Goal: Transaction & Acquisition: Purchase product/service

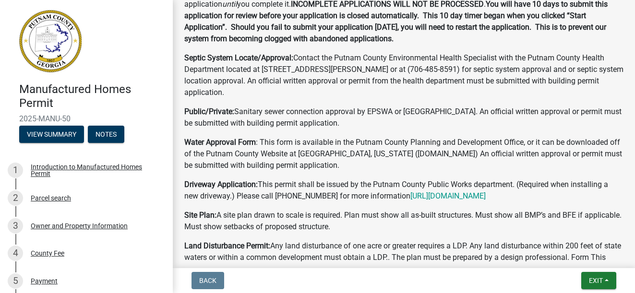
scroll to position [255, 0]
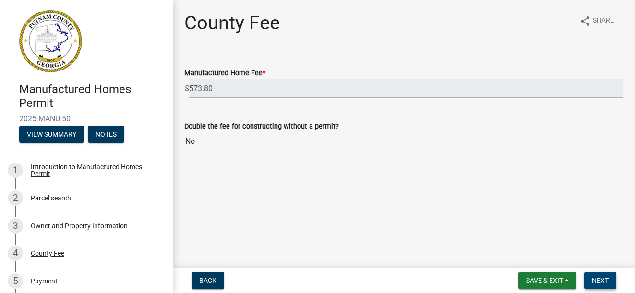
click at [594, 277] on span "Next" at bounding box center [600, 281] width 17 height 8
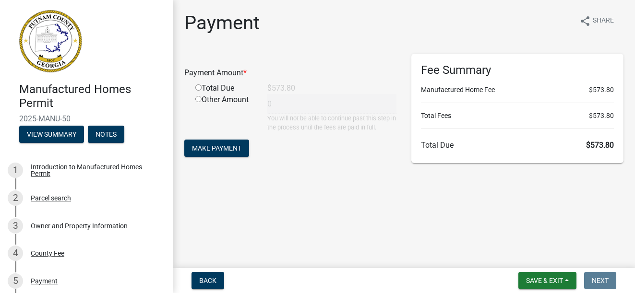
click at [197, 90] on input "radio" at bounding box center [198, 87] width 6 height 6
radio input "true"
type input "573.8"
click at [220, 146] on span "Make Payment" at bounding box center [216, 148] width 49 height 8
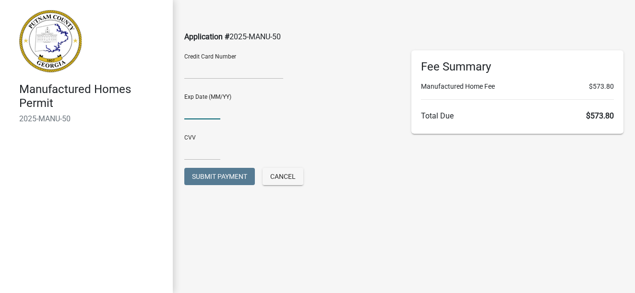
type input "05/29"
click at [208, 130] on div "CVV" at bounding box center [290, 143] width 213 height 33
click at [202, 140] on div "CVV" at bounding box center [290, 143] width 213 height 33
click at [192, 156] on input "text" at bounding box center [202, 151] width 36 height 20
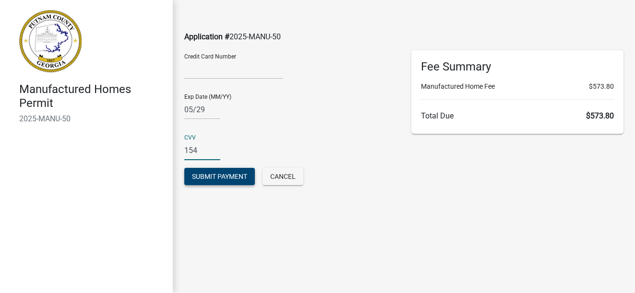
type input "154"
click at [197, 175] on span "Submit Payment" at bounding box center [219, 177] width 55 height 8
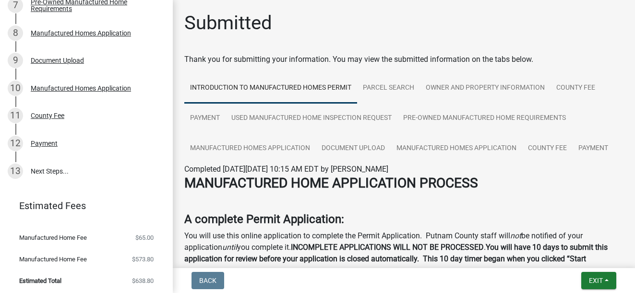
scroll to position [334, 0]
